Goal: Task Accomplishment & Management: Use online tool/utility

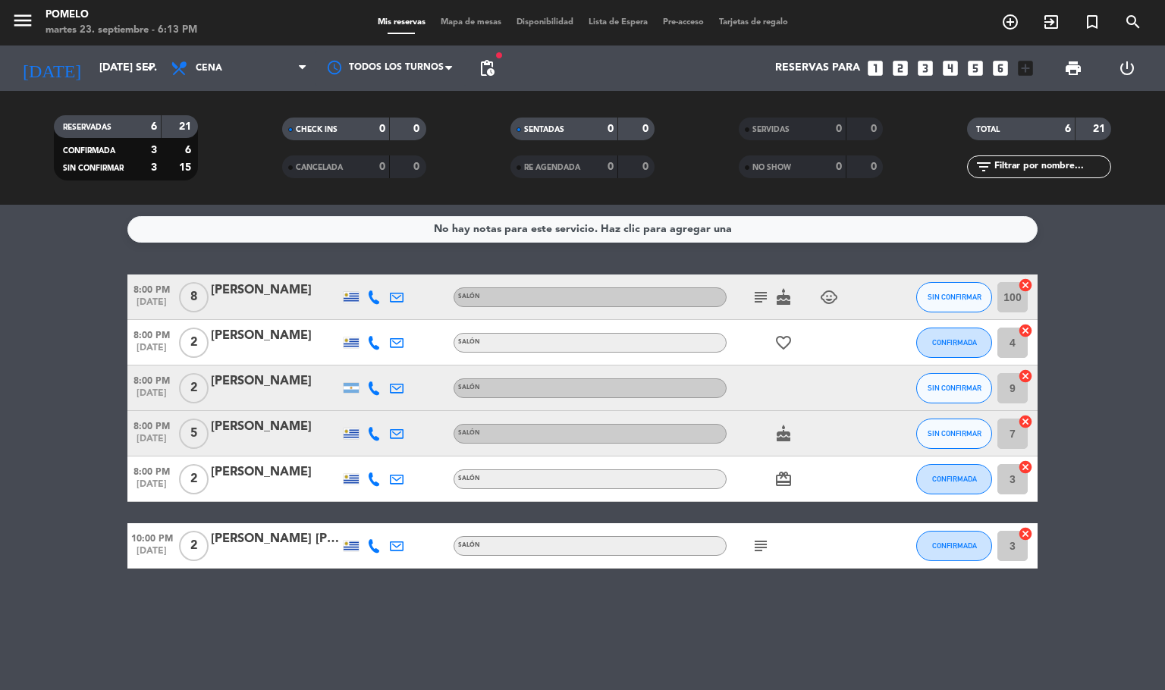
click at [581, 635] on div "No hay notas para este servicio. Haz clic para agregar una 8:00 PM [DATE] 8 [PE…" at bounding box center [582, 447] width 1165 height 485
click at [1147, 528] on bookings-row "8:00 PM [DATE] 8 [PERSON_NAME] Salón subject cake child_care SIN CONFIRMAR 100 …" at bounding box center [582, 421] width 1165 height 294
drag, startPoint x: 733, startPoint y: 296, endPoint x: 757, endPoint y: 301, distance: 24.7
click at [757, 301] on div "subject cake child_care" at bounding box center [794, 296] width 136 height 45
click at [767, 296] on icon "subject" at bounding box center [760, 297] width 18 height 18
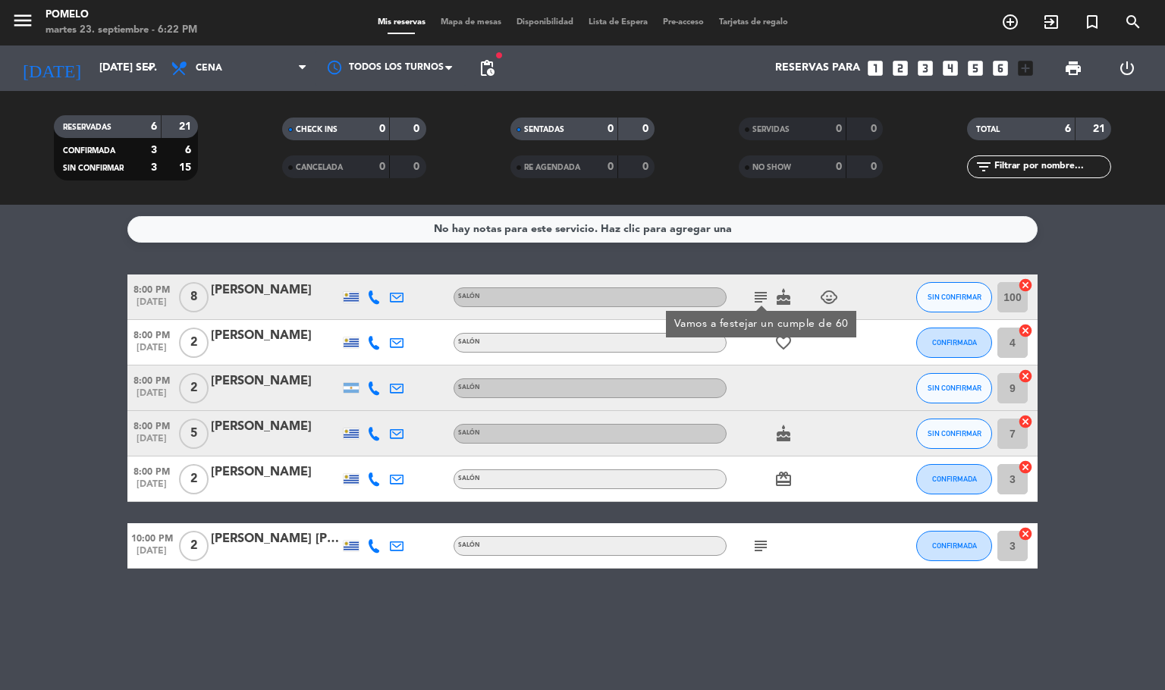
click at [1113, 310] on bookings-row "8:00 PM [DATE] 8 [PERSON_NAME] Salón subject Vamos a festejar un cumple de 60 c…" at bounding box center [582, 421] width 1165 height 294
click at [754, 301] on icon "subject" at bounding box center [760, 297] width 18 height 18
click at [1127, 392] on bookings-row "8:00 PM [DATE] 8 [PERSON_NAME] Salón subject Vamos a festejar un cumple de 60 c…" at bounding box center [582, 421] width 1165 height 294
click at [1144, 449] on bookings-row "8:00 PM [DATE] 8 [PERSON_NAME] Salón subject cake child_care SIN CONFIRMAR 100 …" at bounding box center [582, 421] width 1165 height 294
click at [760, 296] on icon "subject" at bounding box center [760, 297] width 18 height 18
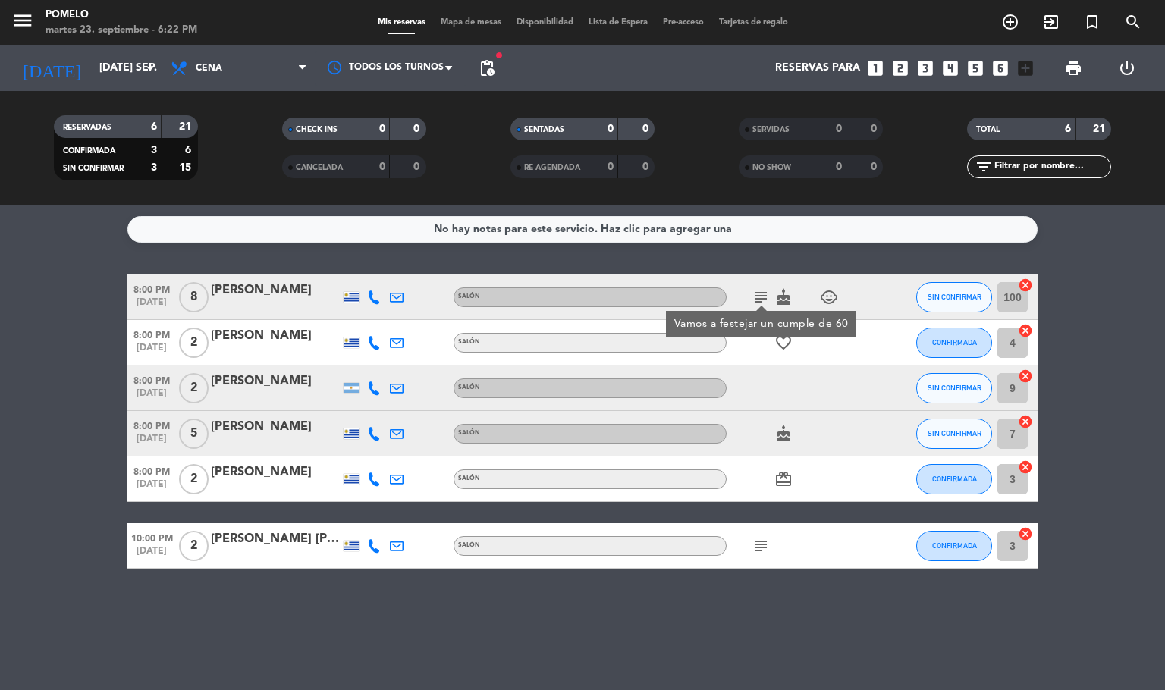
click at [810, 412] on div "cake" at bounding box center [794, 433] width 136 height 45
click at [838, 283] on div "subject cake child_care" at bounding box center [794, 296] width 136 height 45
click at [836, 296] on icon "child_care" at bounding box center [829, 297] width 18 height 18
click at [780, 314] on div "subject cake child_care 1" at bounding box center [794, 296] width 136 height 45
click at [787, 291] on icon "cake" at bounding box center [783, 297] width 18 height 18
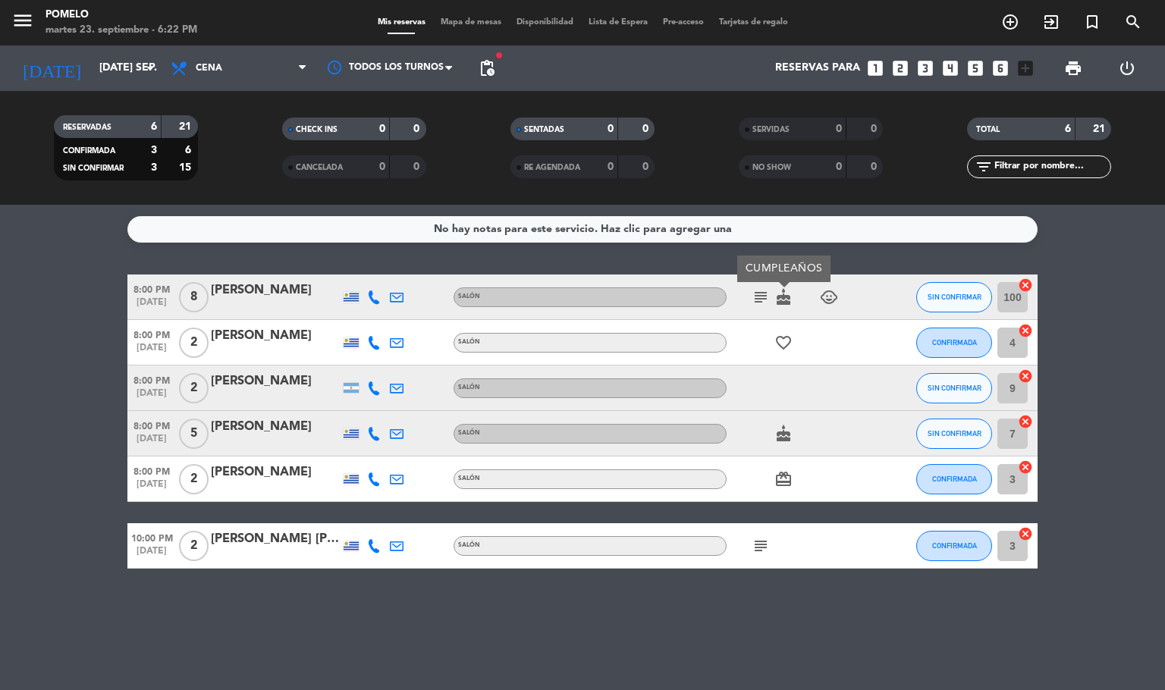
click at [897, 422] on div at bounding box center [883, 433] width 41 height 45
click at [758, 537] on icon "subject" at bounding box center [760, 546] width 18 height 18
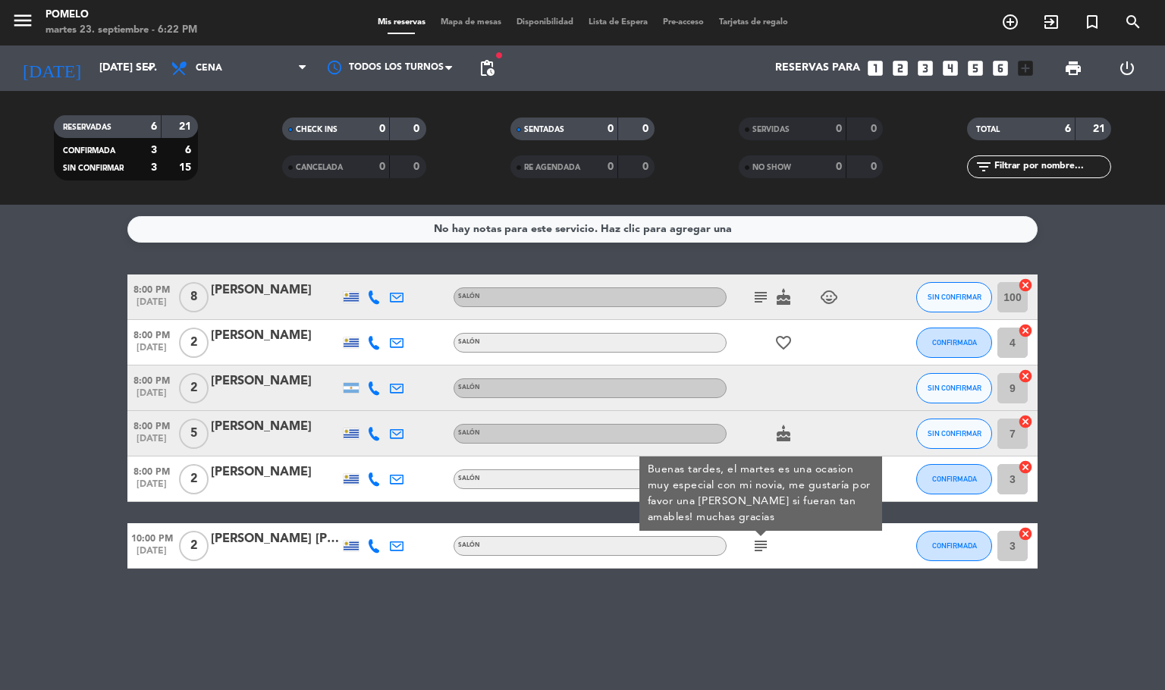
click at [1065, 679] on div "No hay notas para este servicio. Haz clic para agregar una 8:00 PM [DATE] 8 [PE…" at bounding box center [582, 447] width 1165 height 485
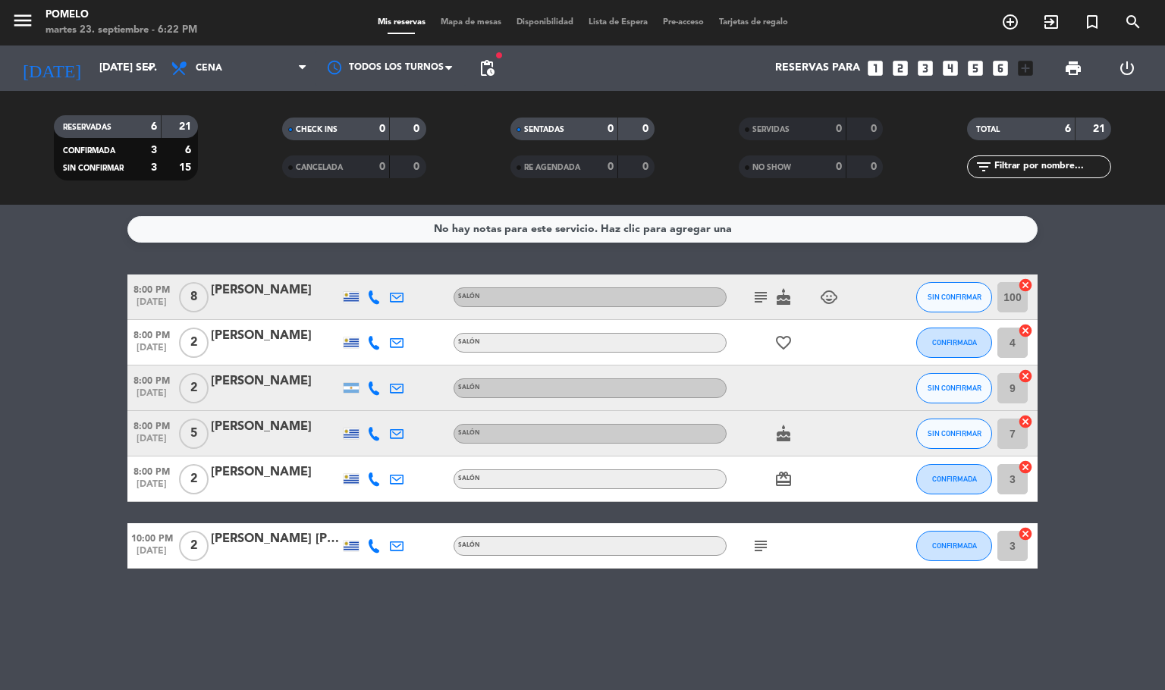
click at [490, 20] on span "Mapa de mesas" at bounding box center [471, 22] width 76 height 8
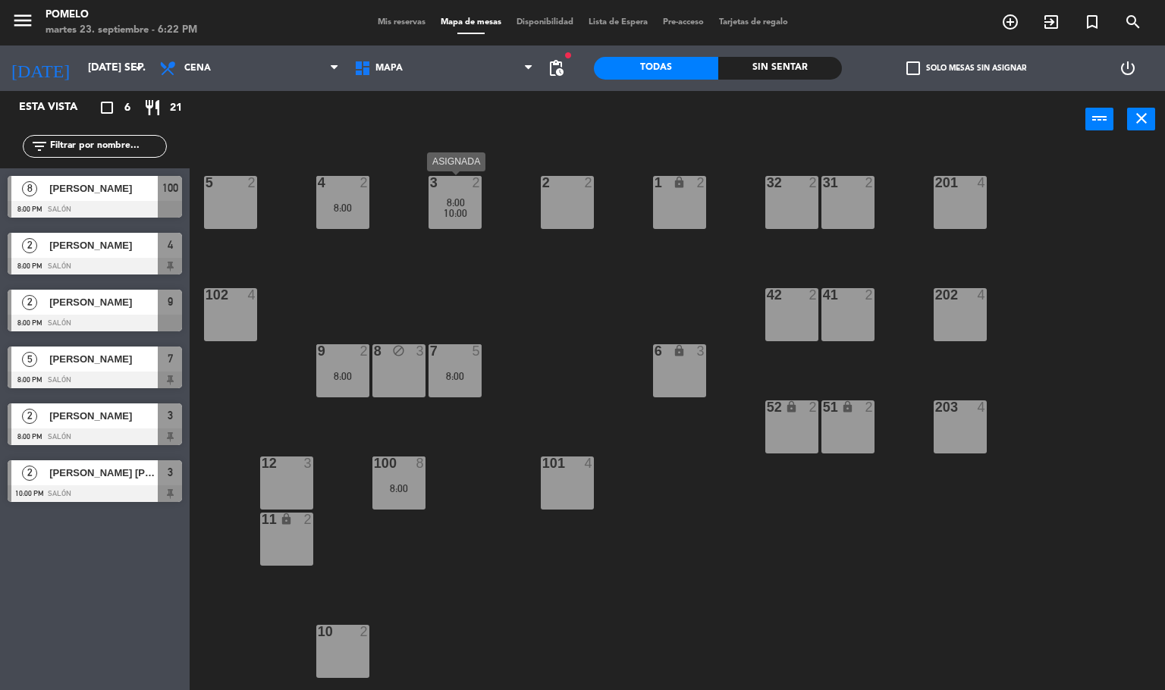
click at [459, 191] on div "3 2 8:00 10:00" at bounding box center [454, 202] width 53 height 53
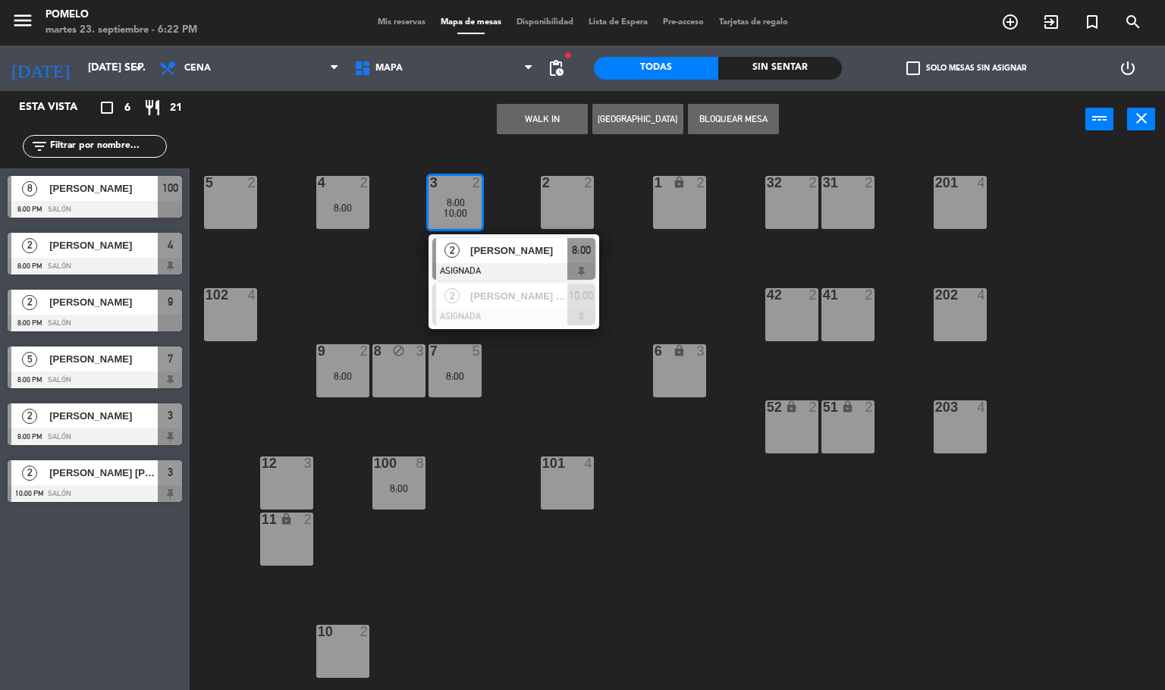
click at [510, 176] on div "4 2 8:00 3 2 8:00 10:00 2 [PERSON_NAME] ASIGNADA 8:00 2 [PERSON_NAME] [PERSON_N…" at bounding box center [683, 420] width 964 height 542
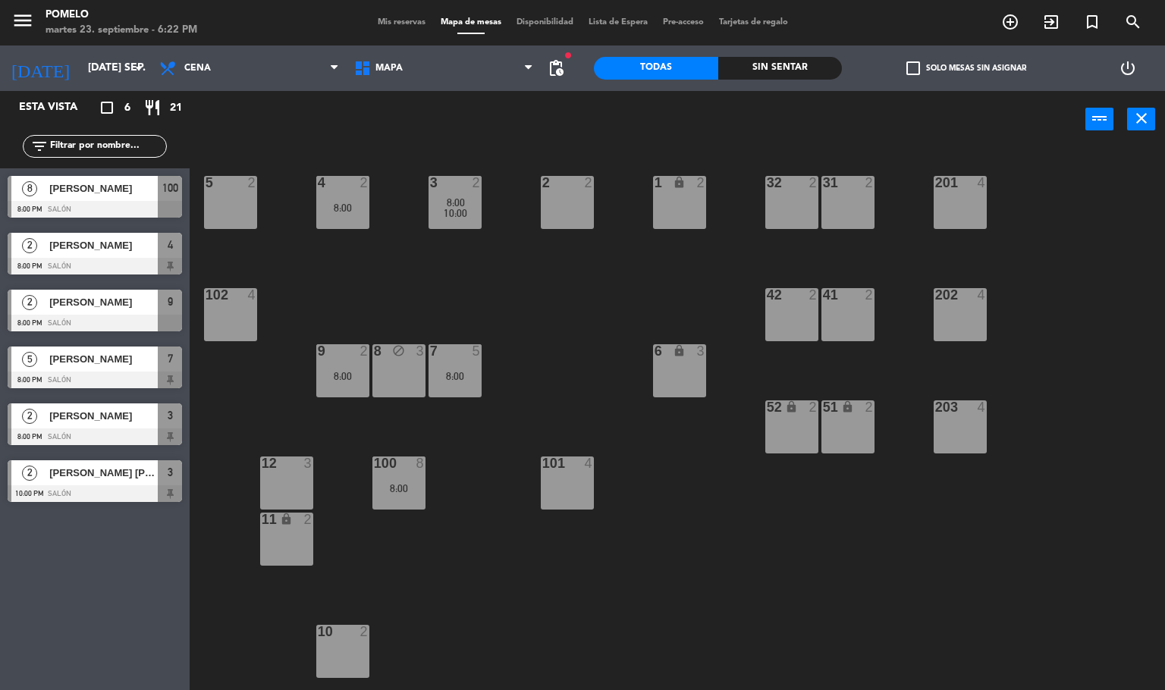
click at [471, 282] on div "4 2 8:00 3 2 8:00 10:00 2 2 1 lock 2 5 2 32 2 31 2 201 4 102 4 202 4 42 2 41 2 …" at bounding box center [683, 420] width 964 height 542
click at [453, 200] on span "8:00" at bounding box center [456, 202] width 18 height 12
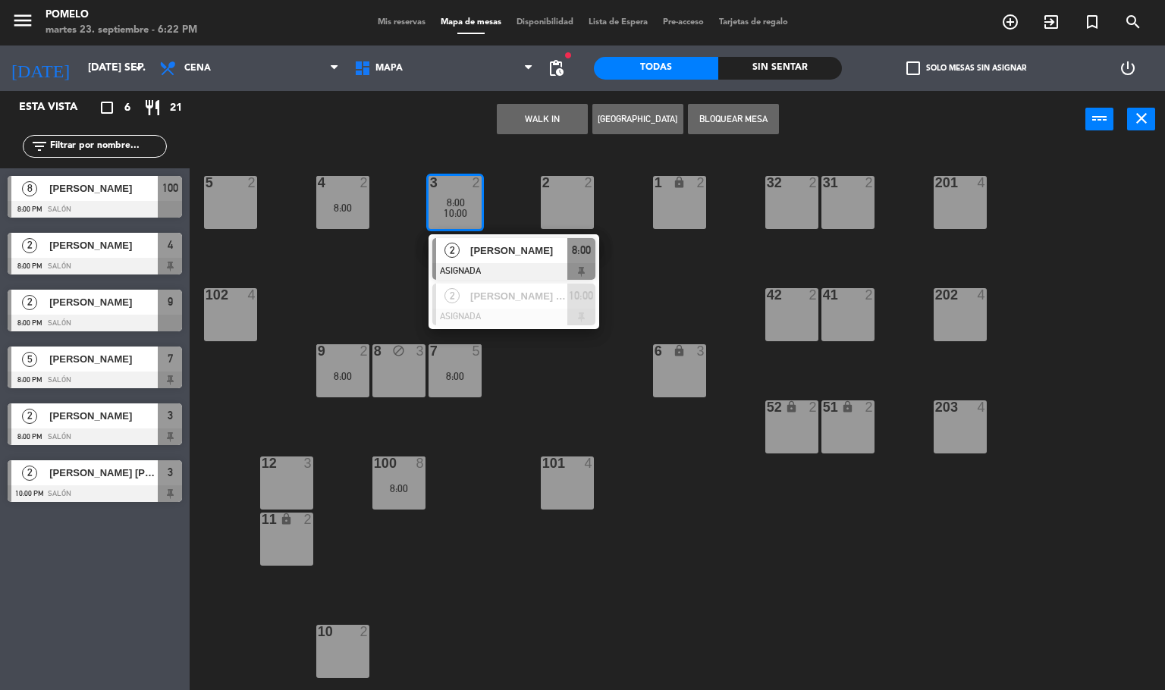
click at [372, 292] on div "4 2 8:00 3 2 8:00 10:00 2 [PERSON_NAME] ASIGNADA 8:00 2 [PERSON_NAME] [PERSON_N…" at bounding box center [683, 420] width 964 height 542
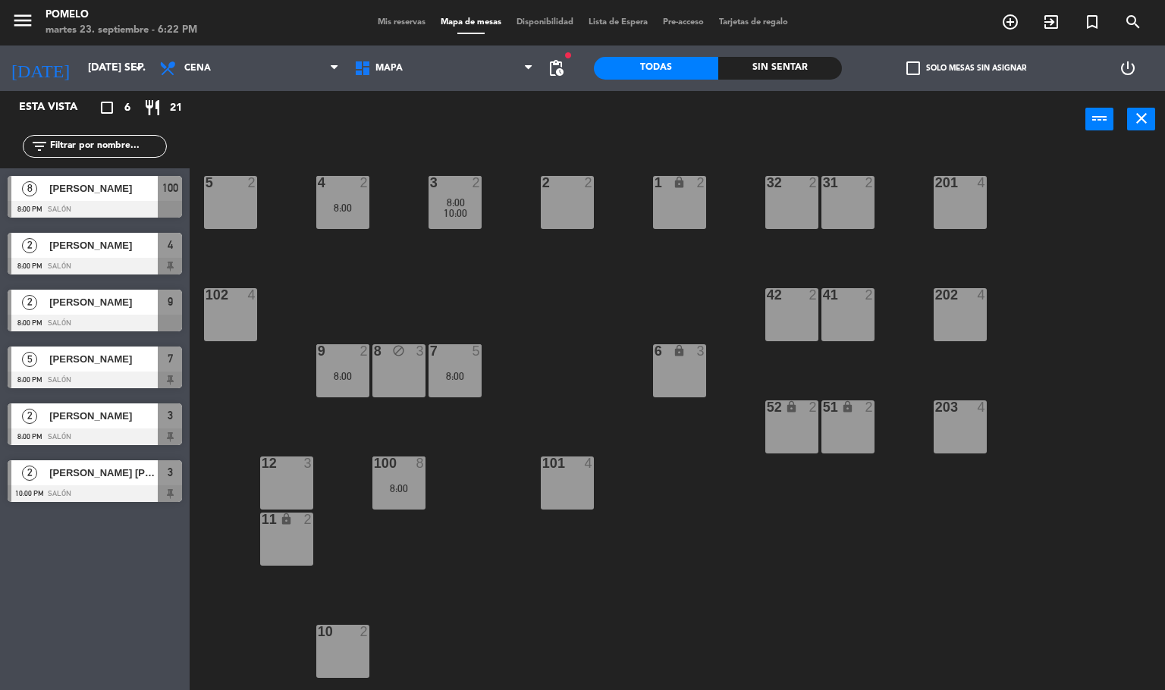
click at [466, 371] on div "8:00" at bounding box center [454, 376] width 53 height 11
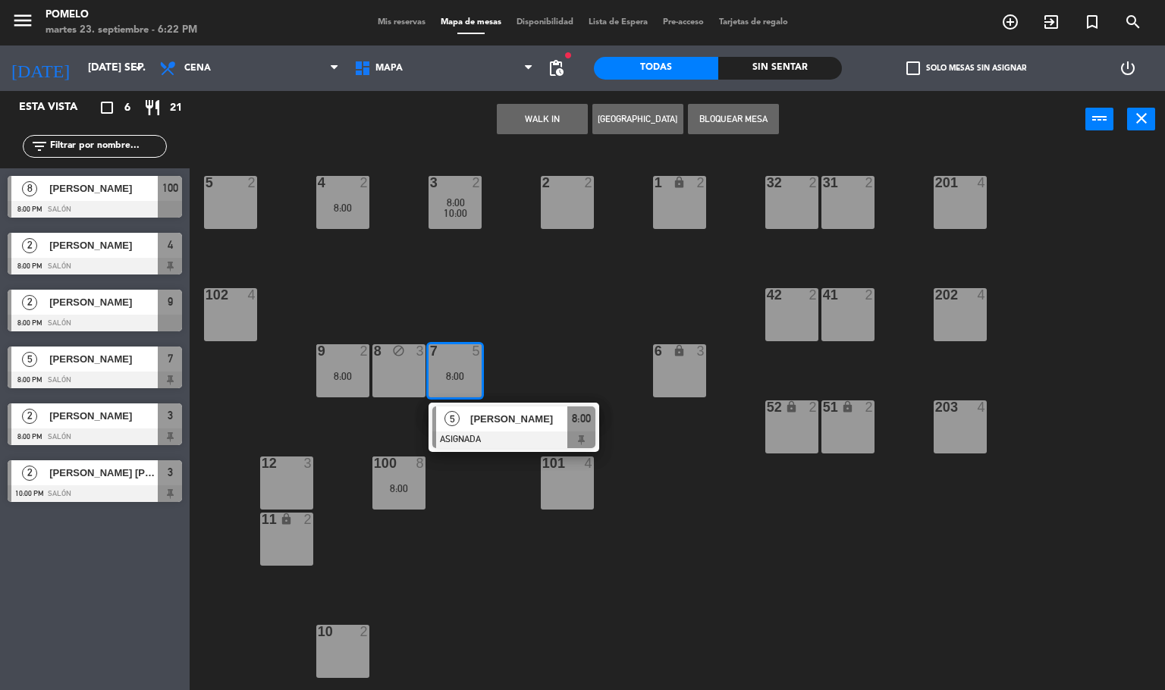
click at [478, 283] on div "4 2 8:00 3 2 8:00 10:00 2 2 1 lock 2 5 2 32 2 31 2 201 4 102 4 202 4 42 2 41 2 …" at bounding box center [683, 420] width 964 height 542
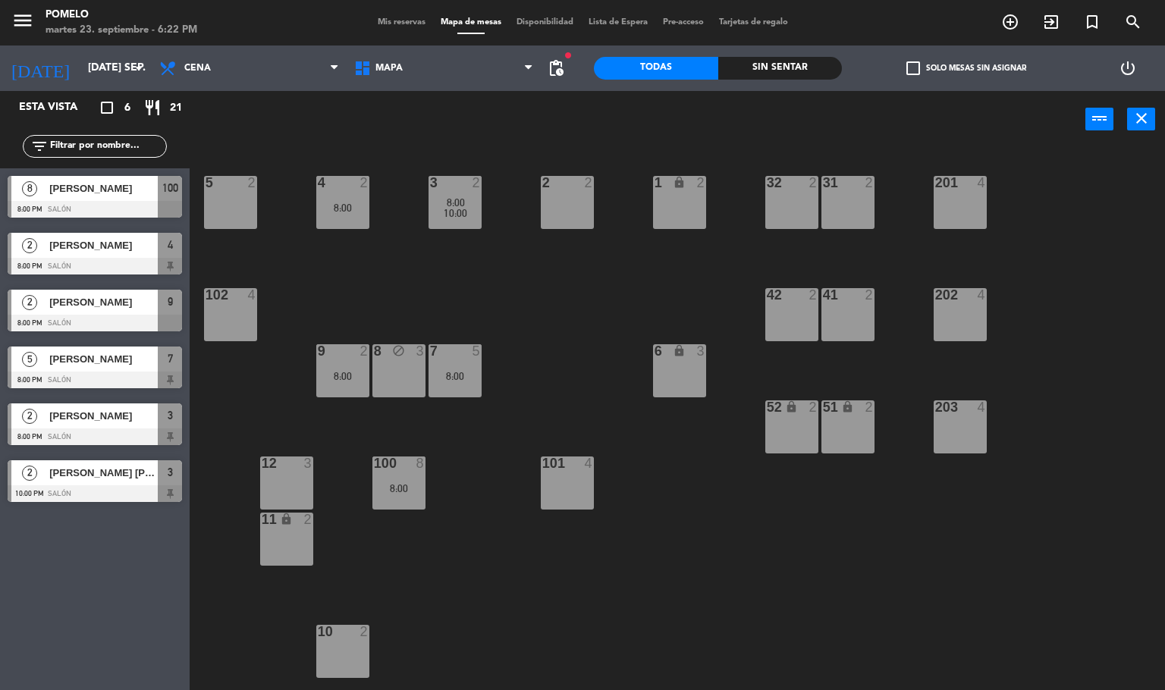
drag, startPoint x: 359, startPoint y: 350, endPoint x: 349, endPoint y: 362, distance: 15.6
click at [360, 356] on div "2" at bounding box center [364, 351] width 9 height 14
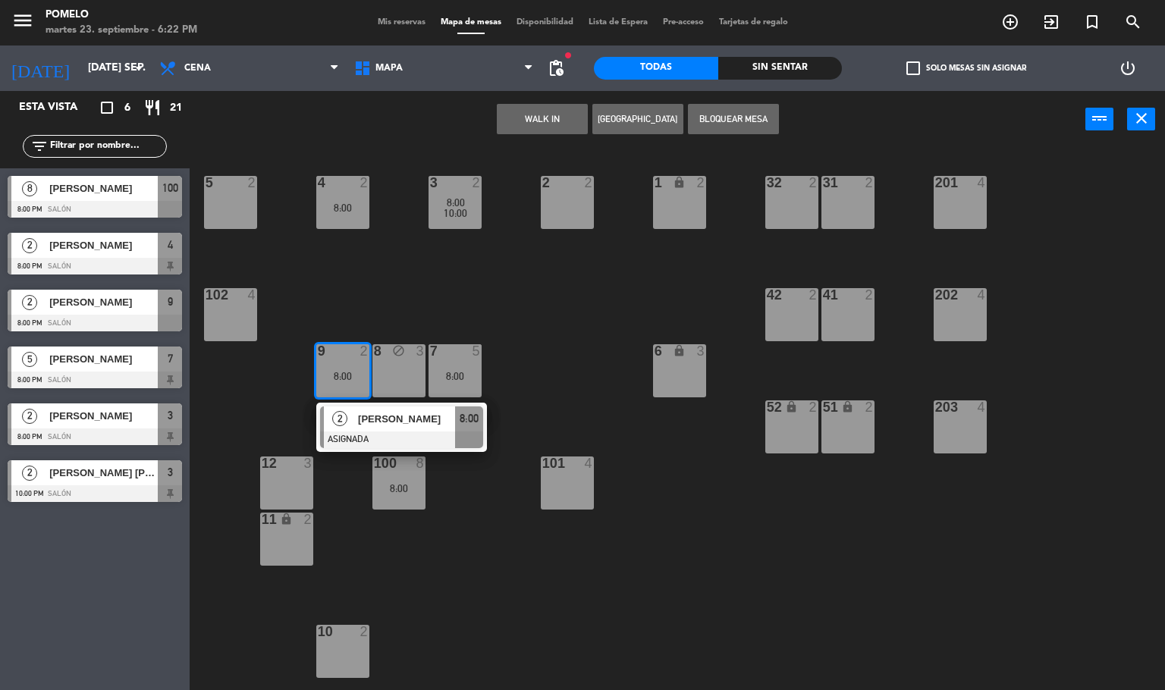
click at [405, 278] on div "4 2 8:00 3 2 8:00 10:00 2 2 1 lock 2 5 2 32 2 31 2 201 4 102 4 202 4 42 2 41 2 …" at bounding box center [683, 420] width 964 height 542
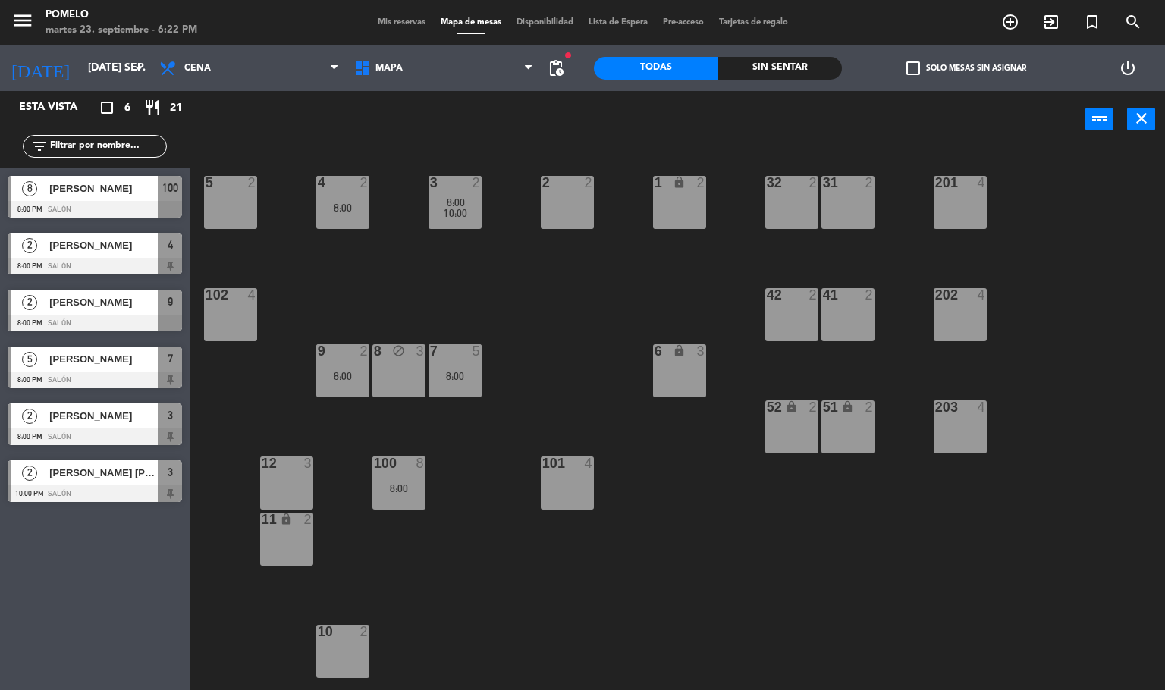
click at [362, 356] on div "2" at bounding box center [364, 351] width 9 height 14
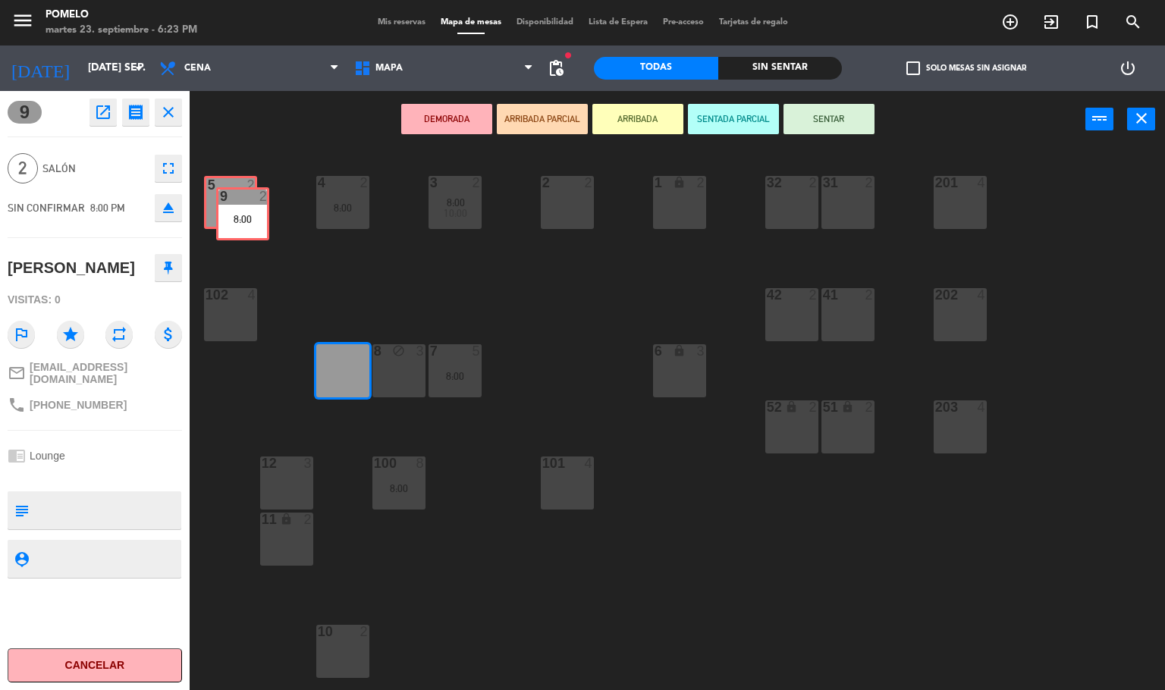
drag, startPoint x: 355, startPoint y: 362, endPoint x: 255, endPoint y: 205, distance: 186.1
click at [255, 205] on div "4 2 8:00 3 2 8:00 10:00 2 2 1 lock 2 5 2 32 2 31 2 201 4 102 4 202 4 42 2 41 2 …" at bounding box center [683, 420] width 964 height 542
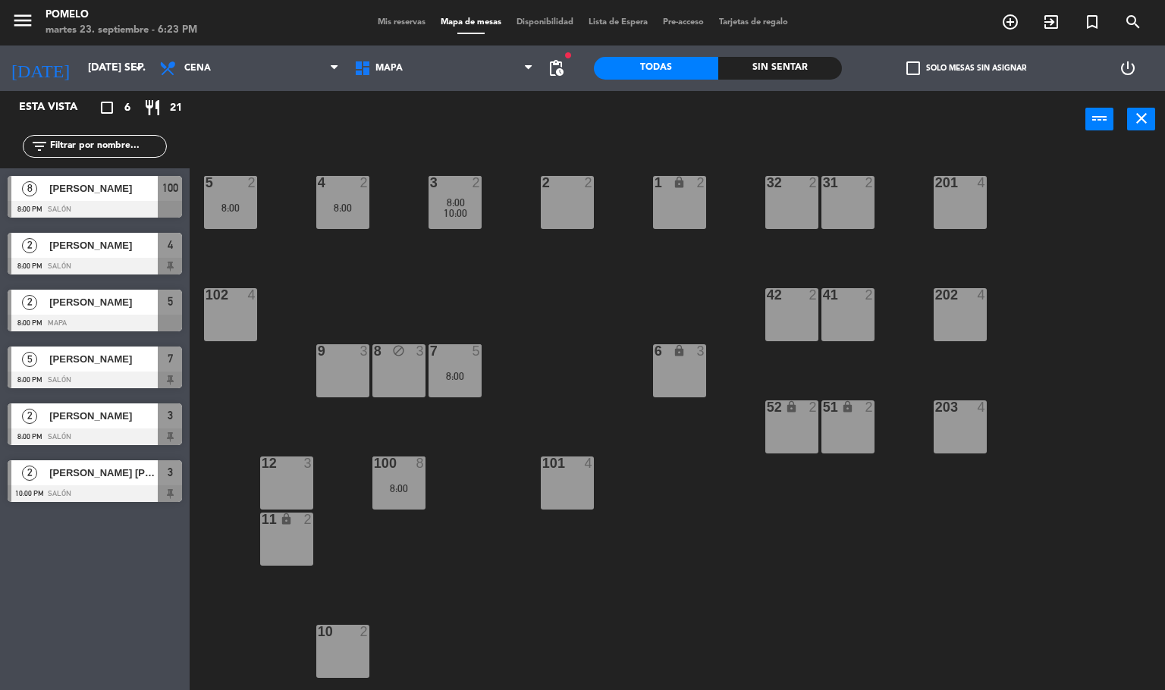
click at [332, 266] on div "4 2 8:00 3 2 8:00 10:00 2 2 1 lock 2 5 2 8:00 32 2 31 2 201 4 102 4 202 4 42 2 …" at bounding box center [683, 420] width 964 height 542
click at [410, 492] on div "8:00" at bounding box center [398, 488] width 53 height 11
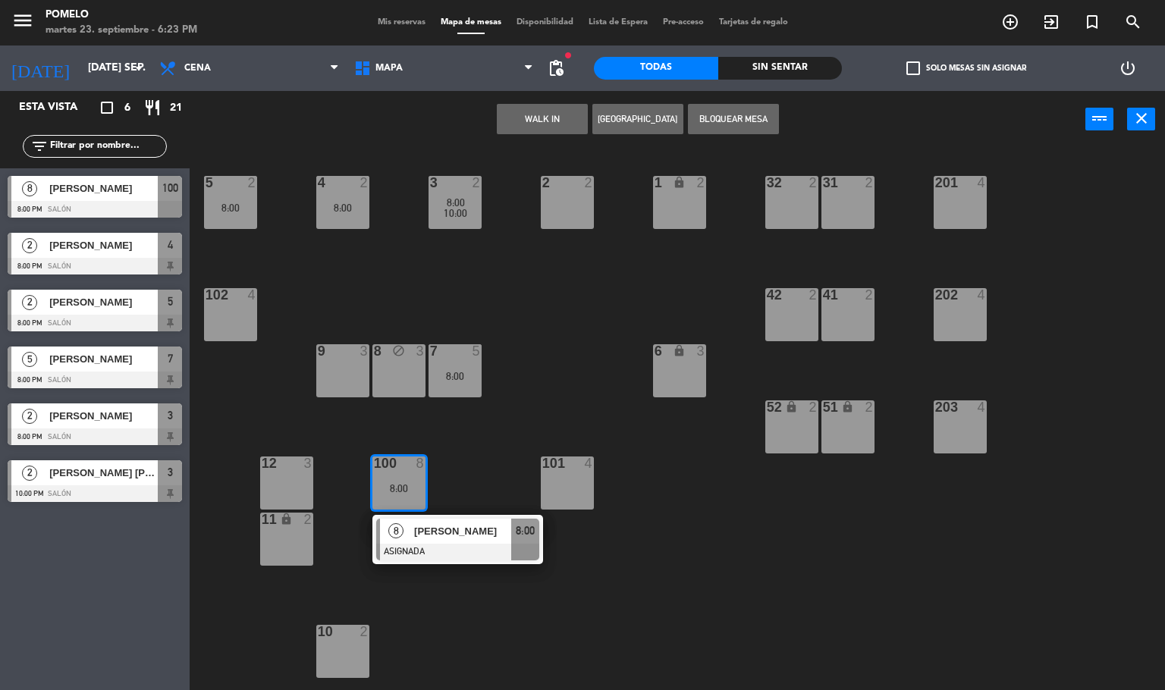
click at [507, 463] on div "4 2 8:00 3 2 8:00 10:00 2 2 1 lock 2 5 2 8:00 32 2 31 2 201 4 102 4 202 4 42 2 …" at bounding box center [683, 420] width 964 height 542
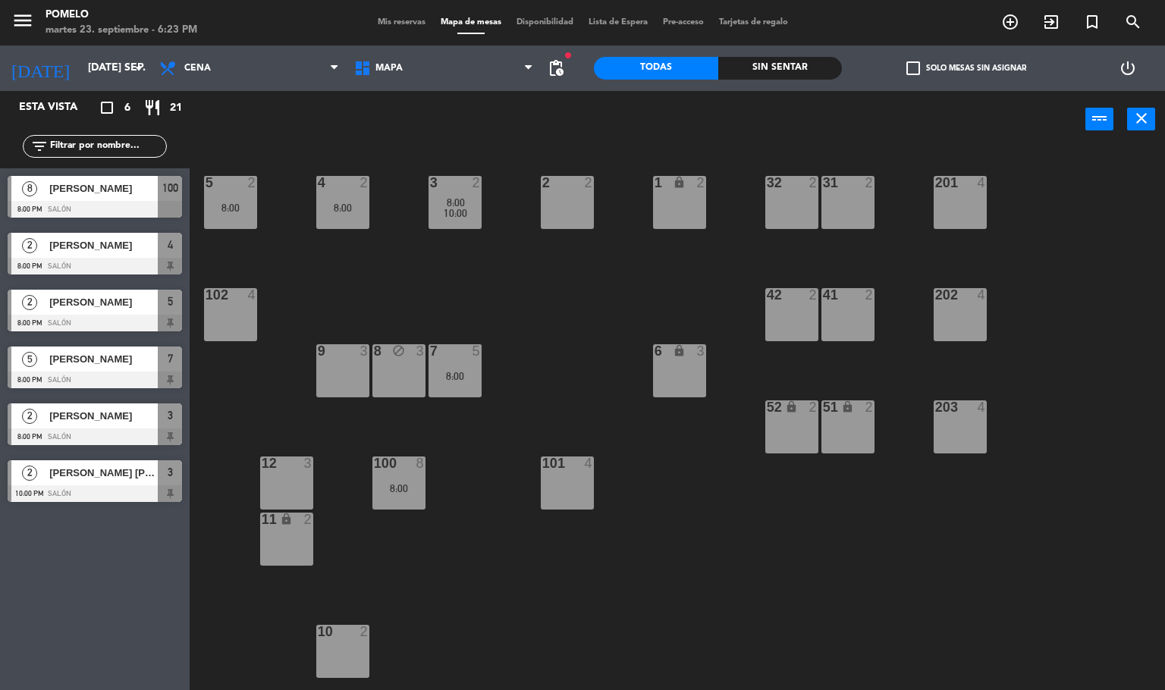
click at [483, 442] on div "4 2 8:00 3 2 8:00 10:00 2 2 1 lock 2 5 2 8:00 32 2 31 2 201 4 102 4 202 4 42 2 …" at bounding box center [683, 420] width 964 height 542
click at [406, 20] on span "Mis reservas" at bounding box center [401, 22] width 63 height 8
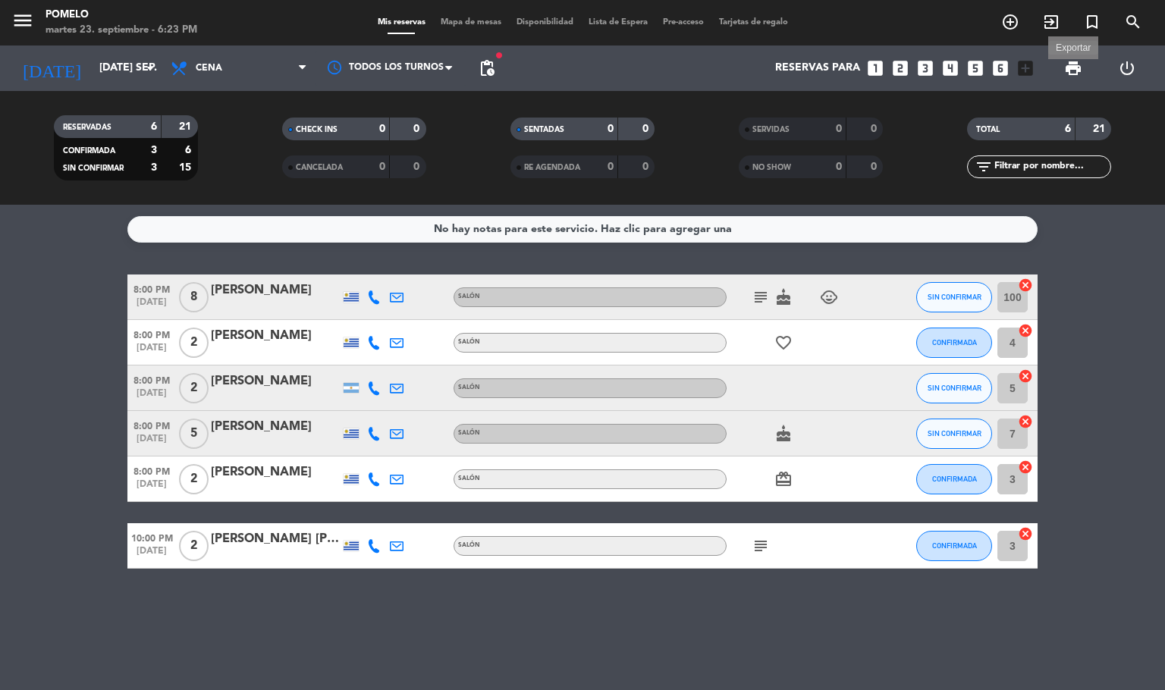
click at [1067, 71] on span "print" at bounding box center [1073, 68] width 18 height 18
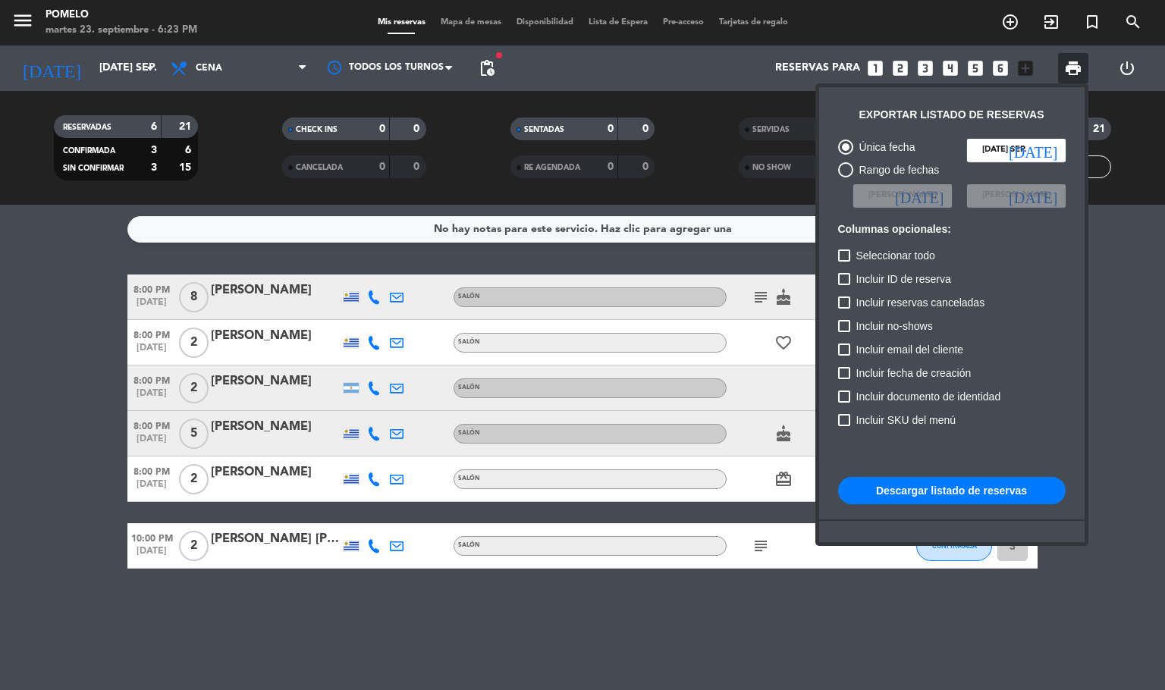
click at [990, 492] on button "Descargar listado de reservas" at bounding box center [951, 490] width 227 height 27
click at [487, 635] on div at bounding box center [582, 345] width 1165 height 690
